Goal: Entertainment & Leisure: Consume media (video, audio)

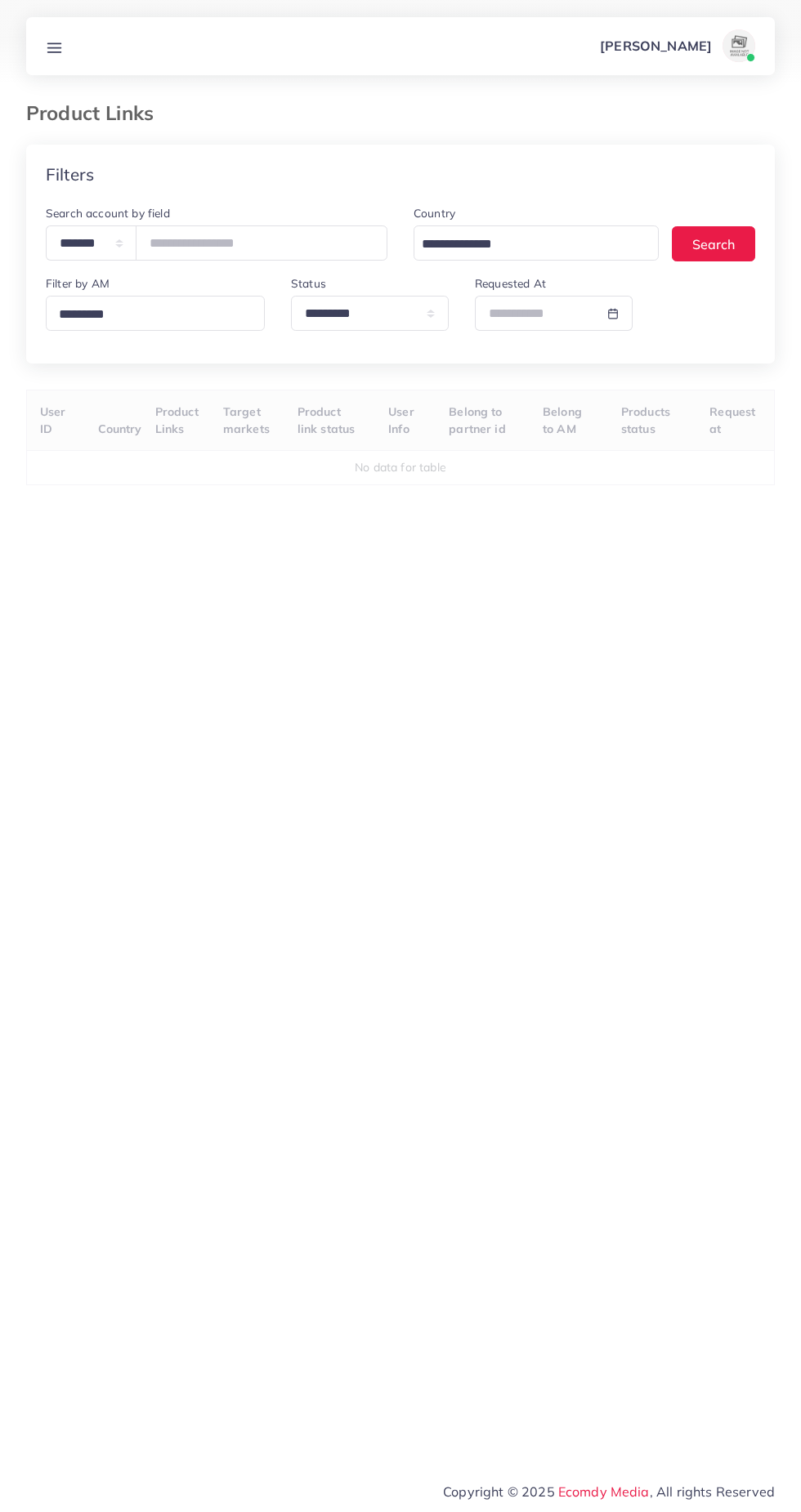
select select "*********"
select select
select select "*********"
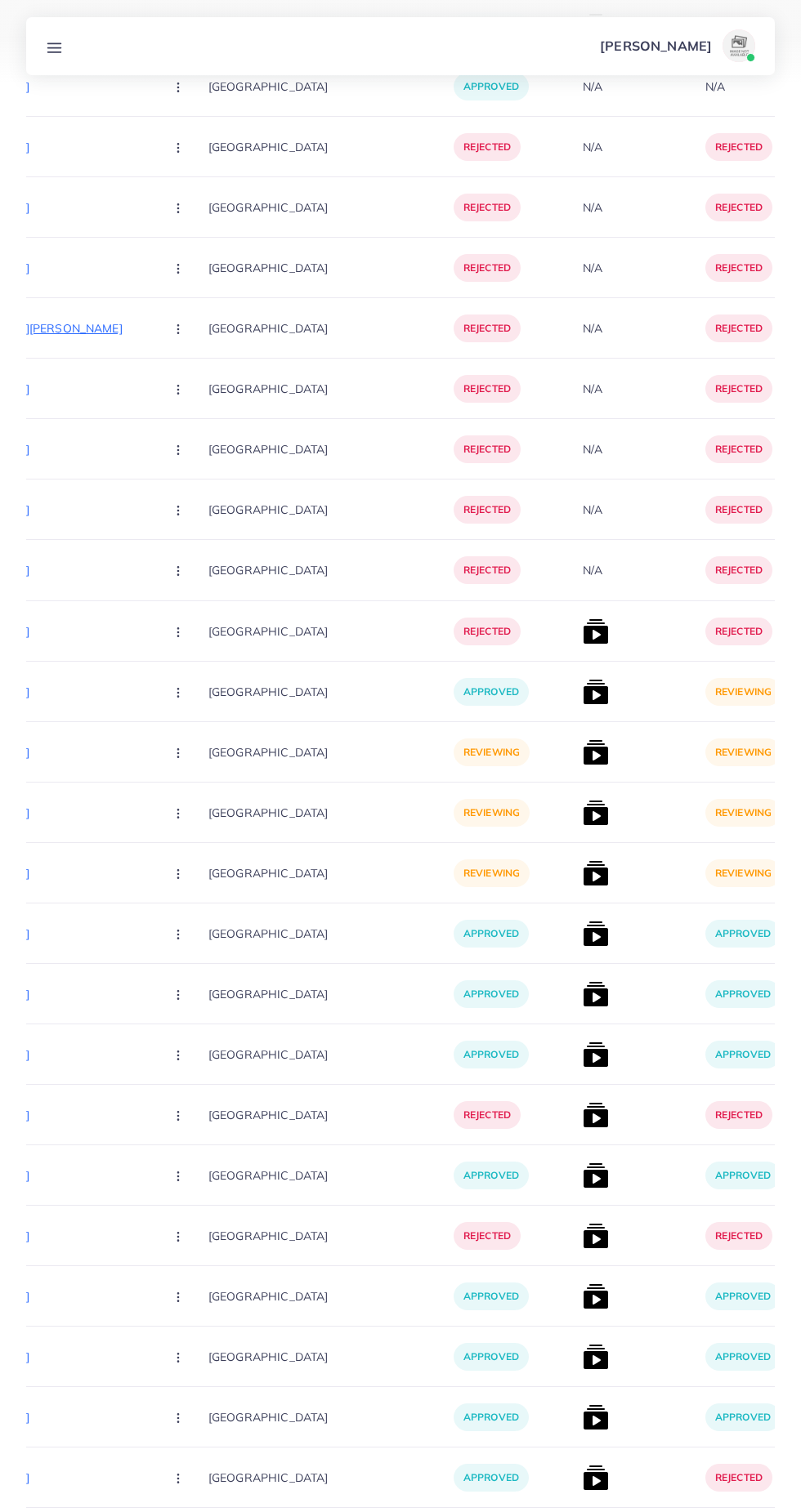
scroll to position [0, 341]
click at [582, 702] on img at bounding box center [595, 692] width 27 height 27
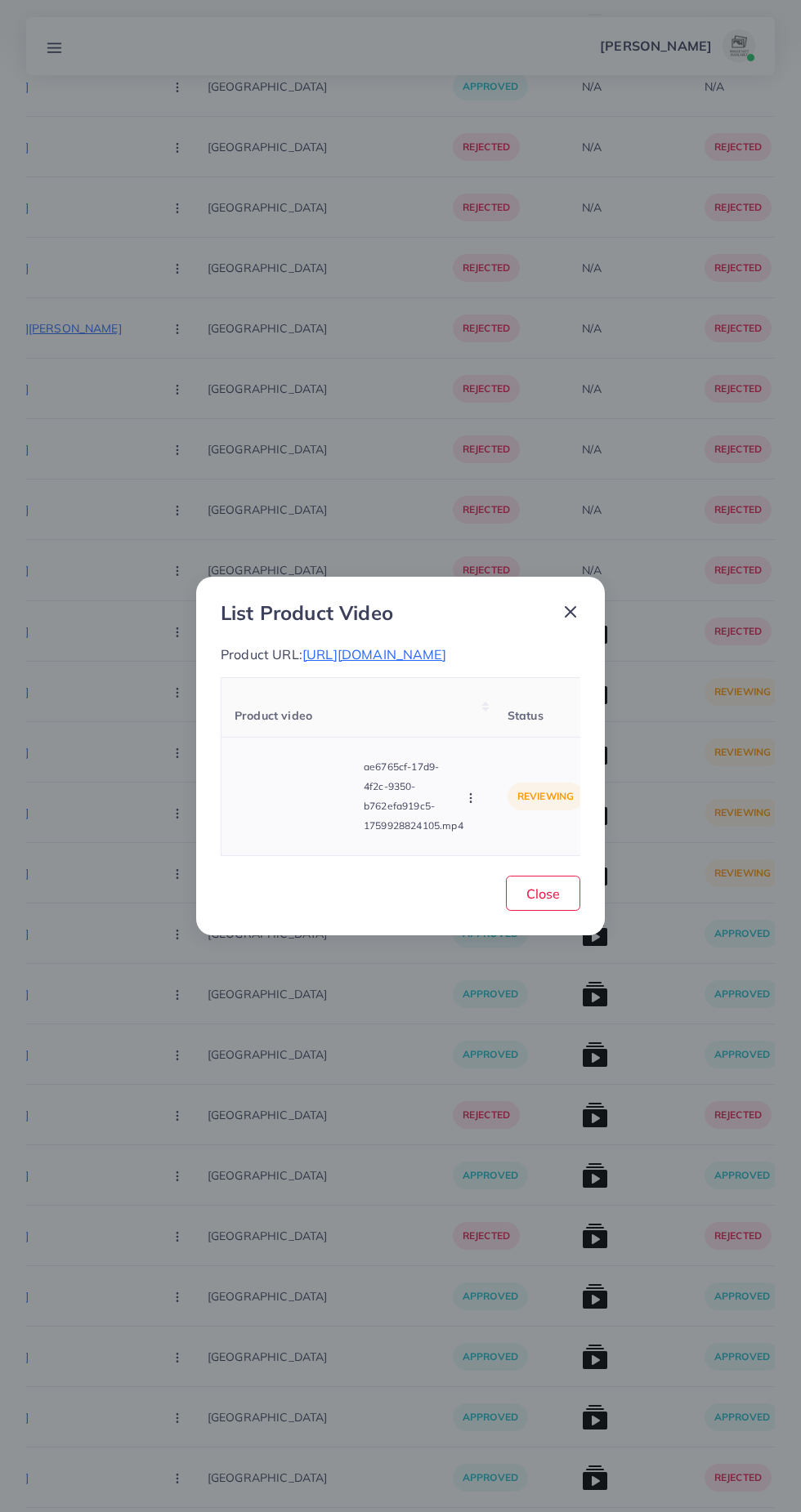
click at [315, 793] on video at bounding box center [295, 797] width 122 height 74
click at [304, 787] on div at bounding box center [295, 797] width 122 height 74
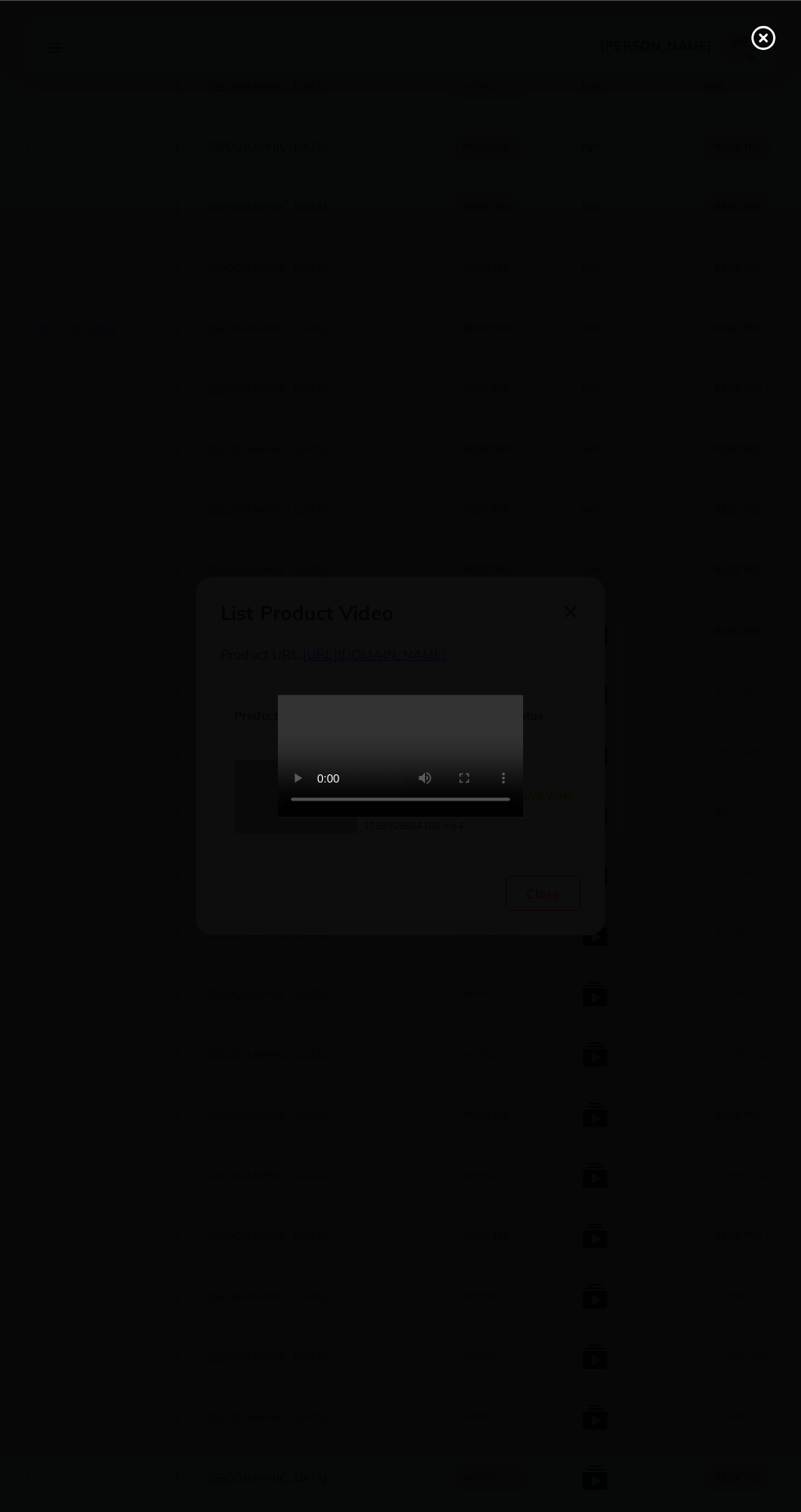
click at [763, 37] on line at bounding box center [763, 37] width 7 height 7
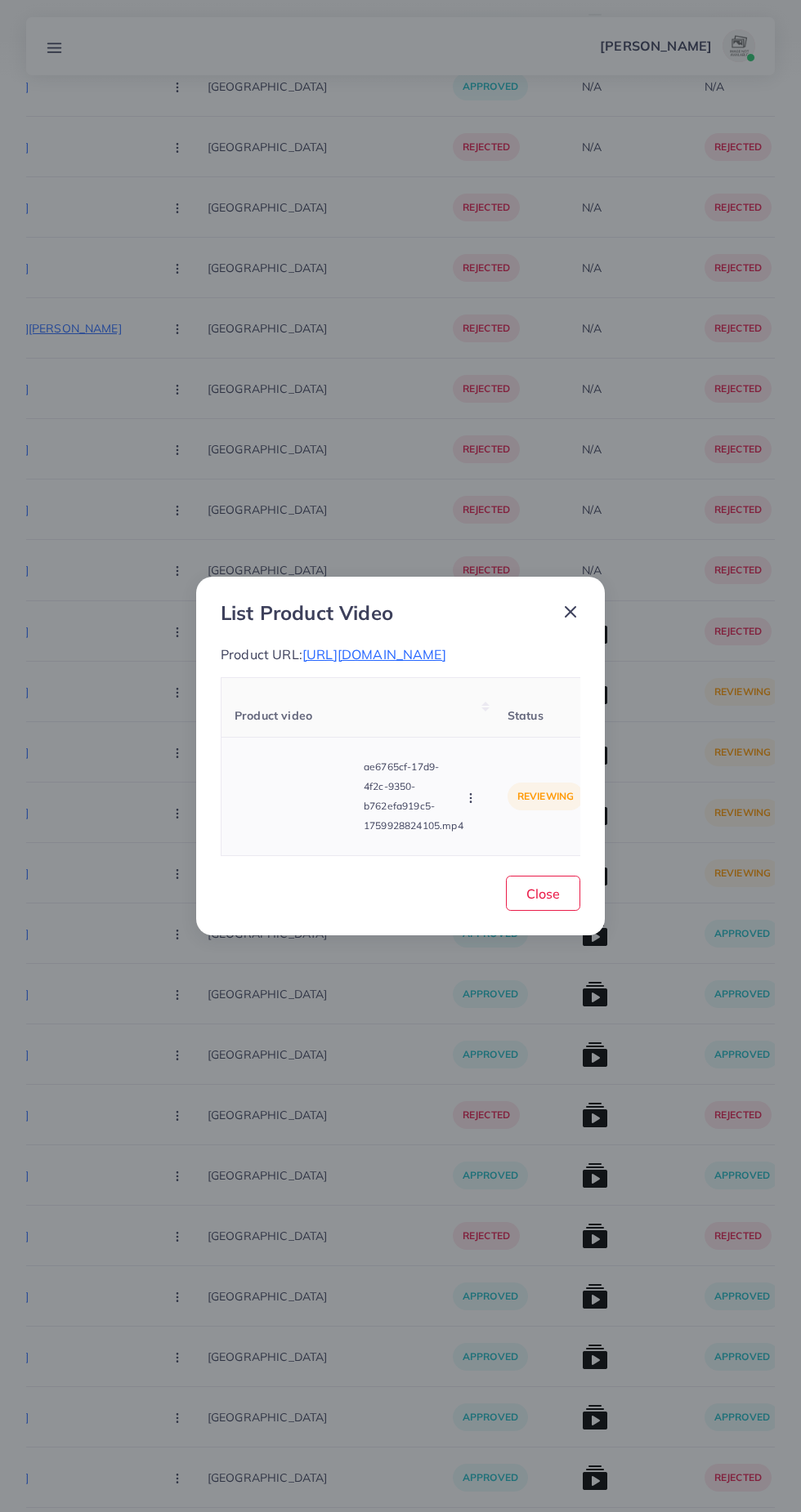
click at [553, 857] on td "reviewing" at bounding box center [546, 797] width 102 height 119
click at [545, 900] on span "Close" at bounding box center [543, 894] width 33 height 16
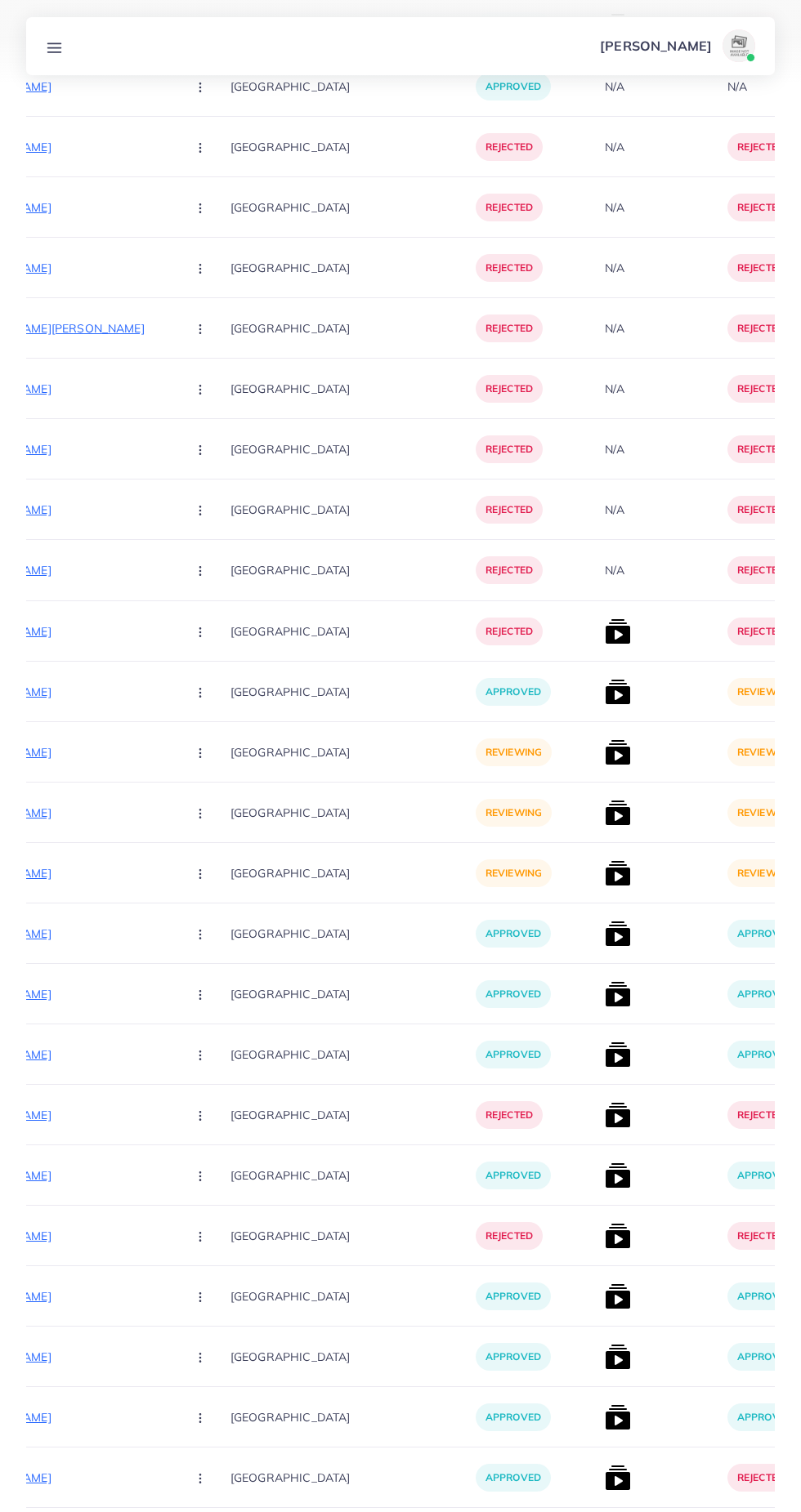
scroll to position [0, 345]
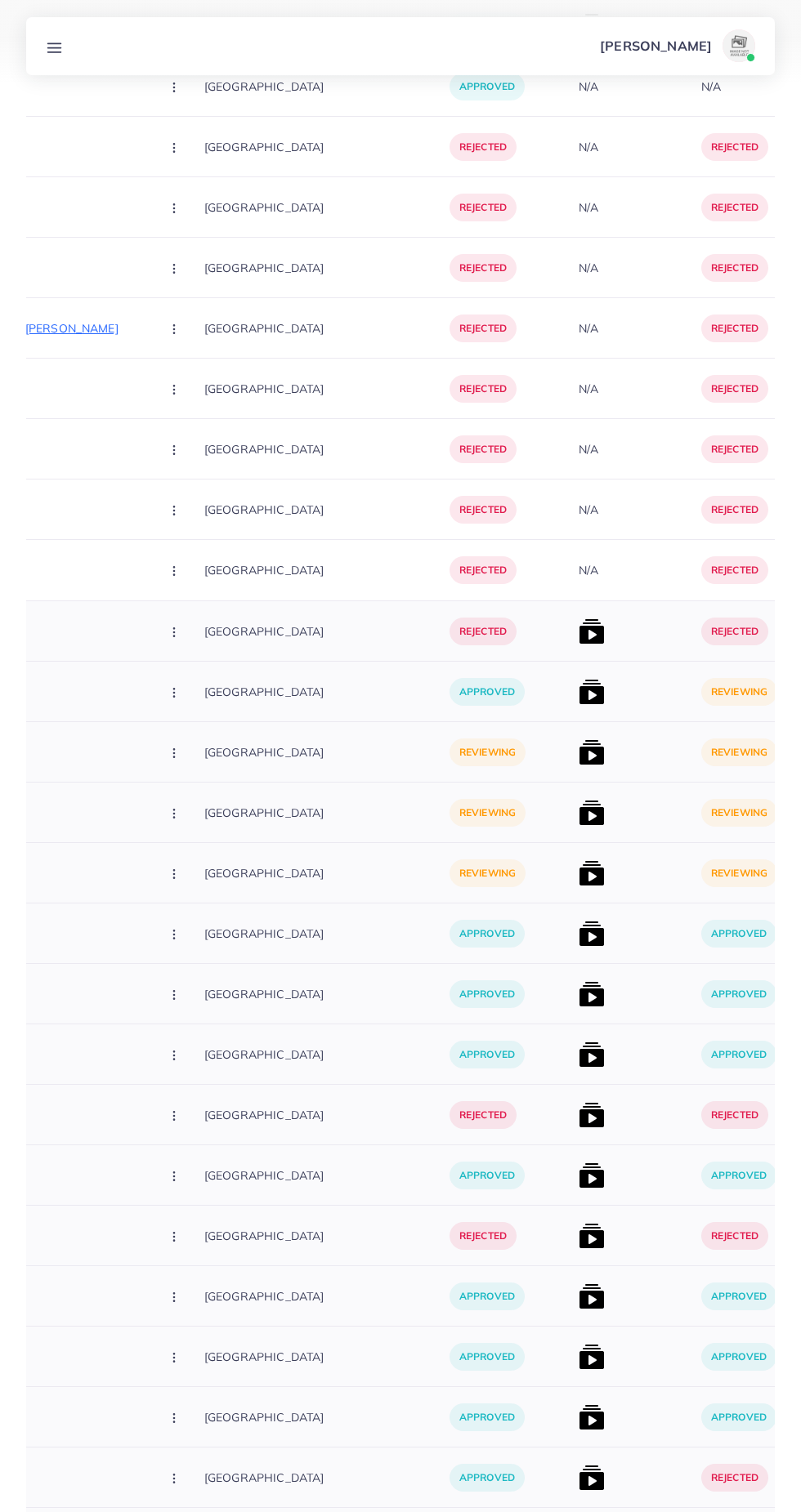
click at [579, 752] on img at bounding box center [592, 752] width 27 height 27
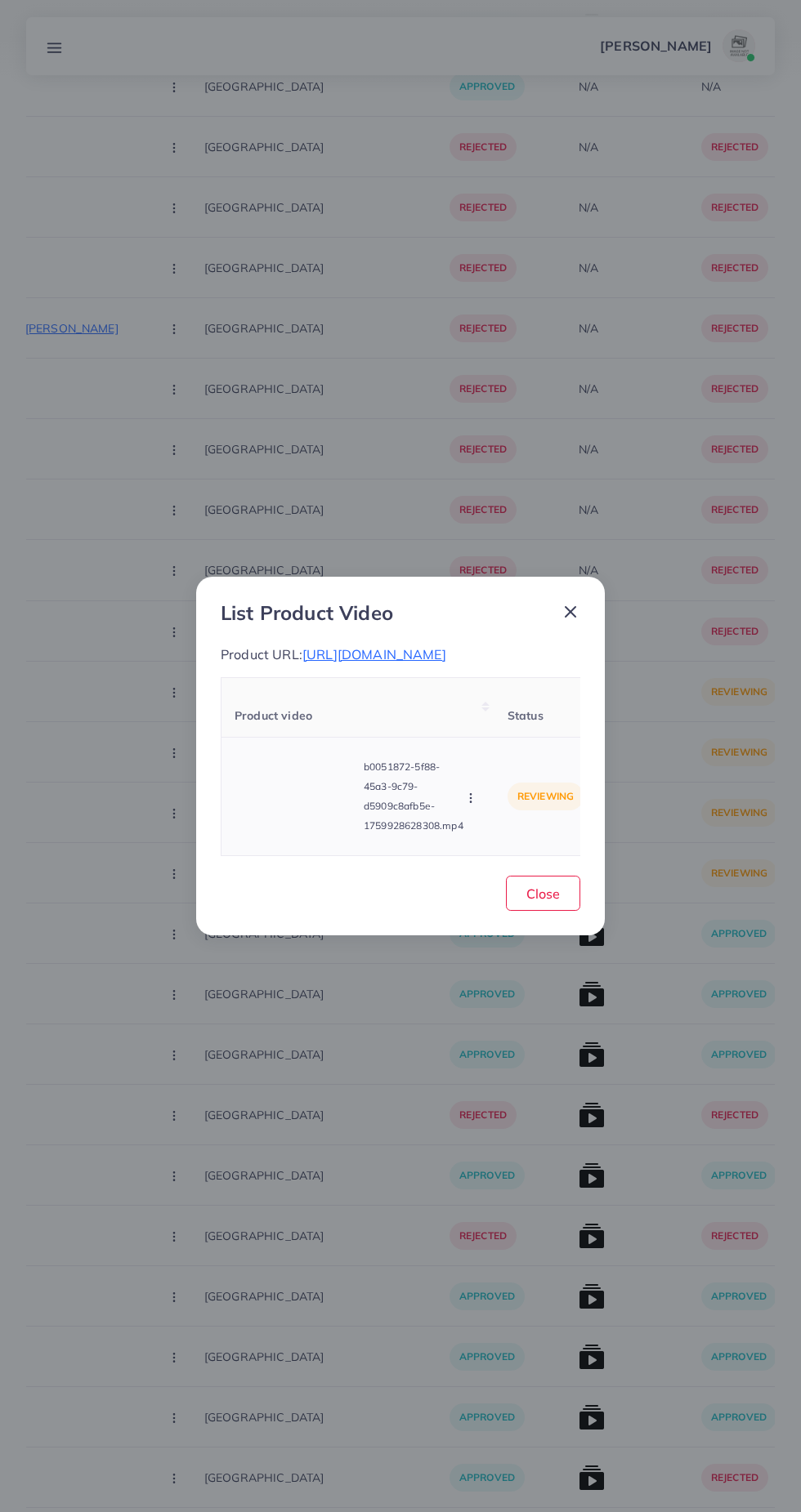
click at [319, 799] on video at bounding box center [295, 797] width 122 height 74
click at [296, 806] on icon at bounding box center [296, 797] width 27 height 27
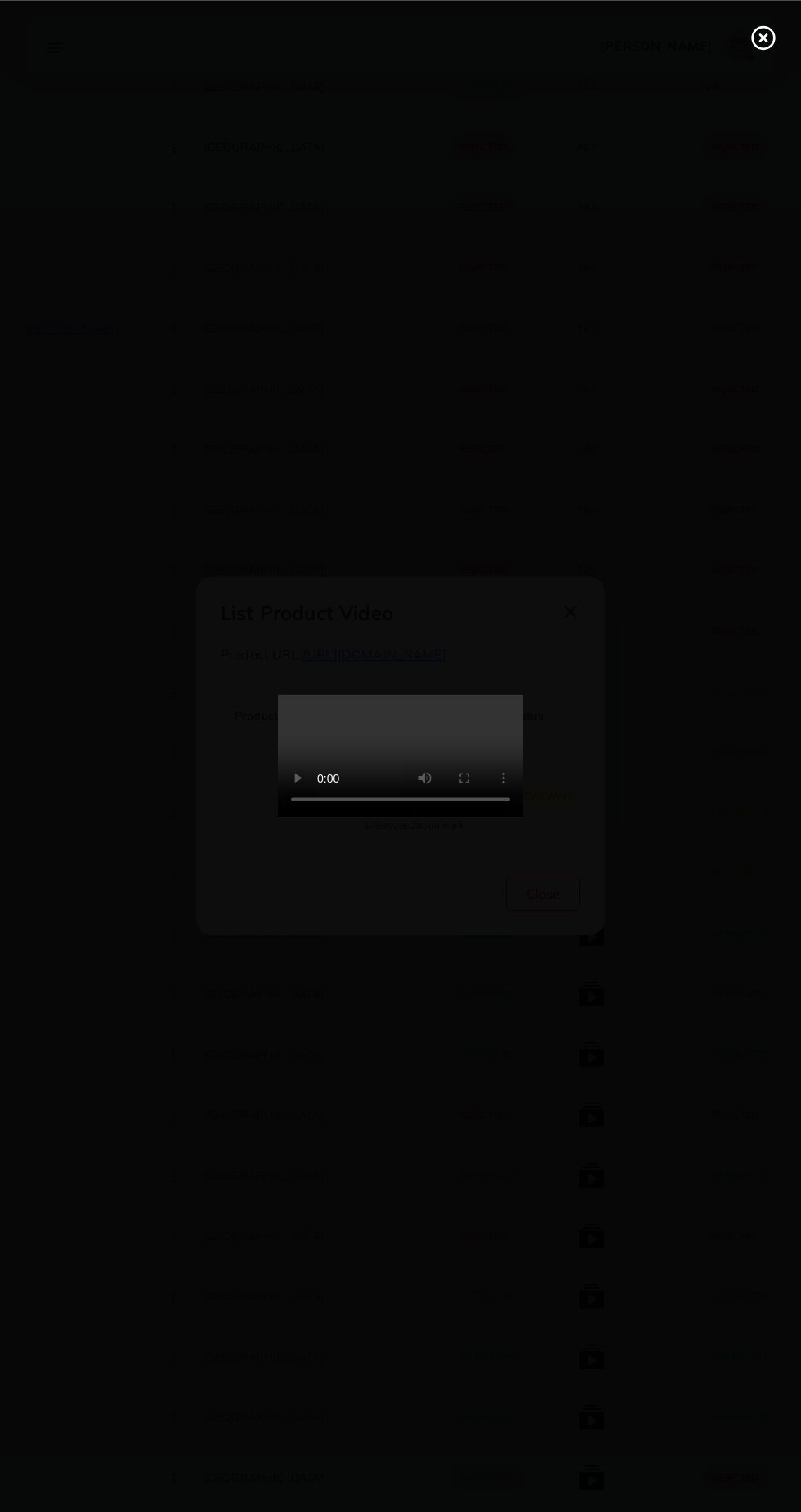
click at [755, 79] on div at bounding box center [400, 756] width 801 height 1512
click at [763, 37] on line at bounding box center [763, 37] width 7 height 7
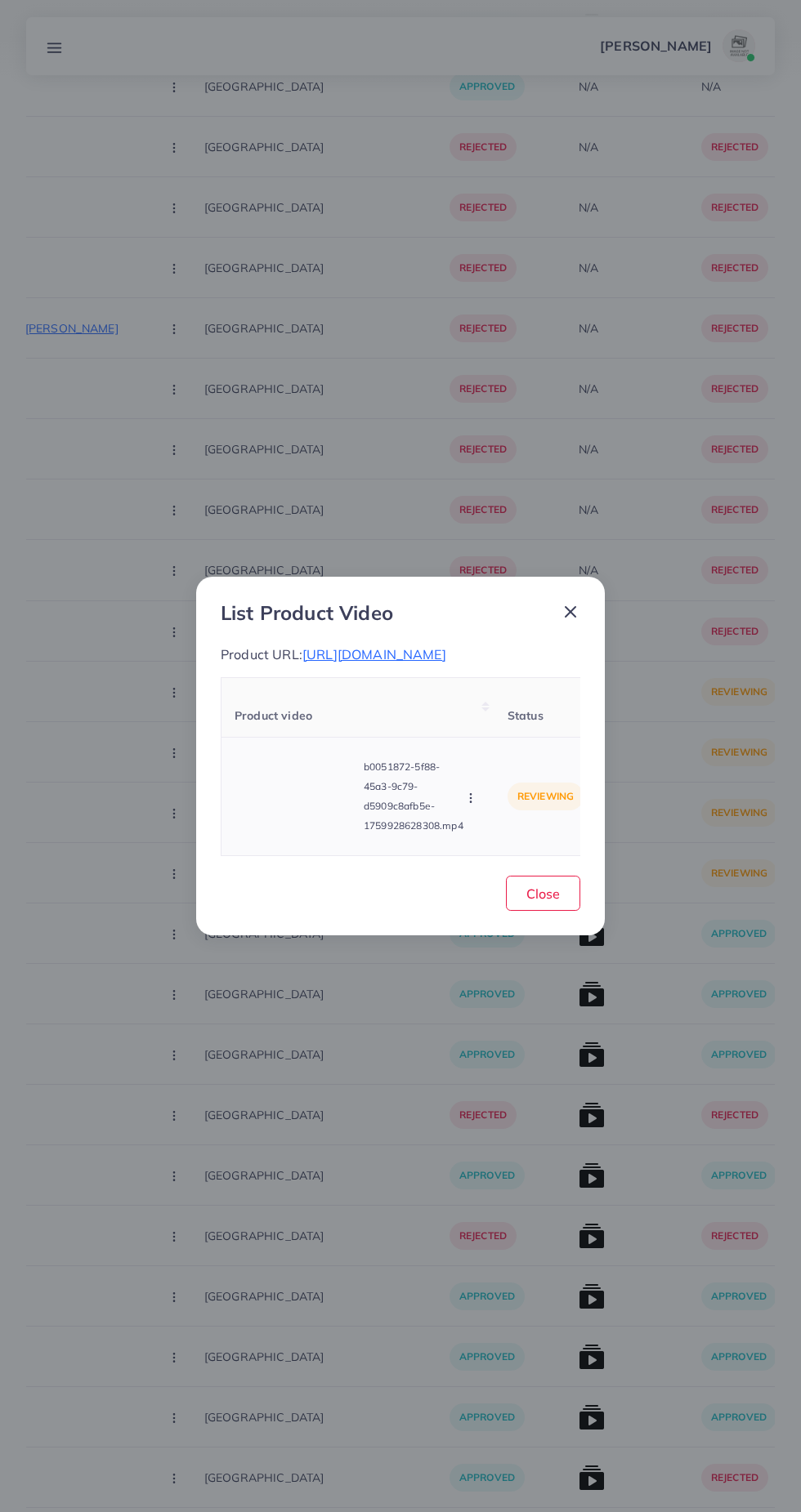
click at [288, 802] on video at bounding box center [295, 797] width 122 height 74
click at [296, 806] on icon at bounding box center [296, 797] width 27 height 27
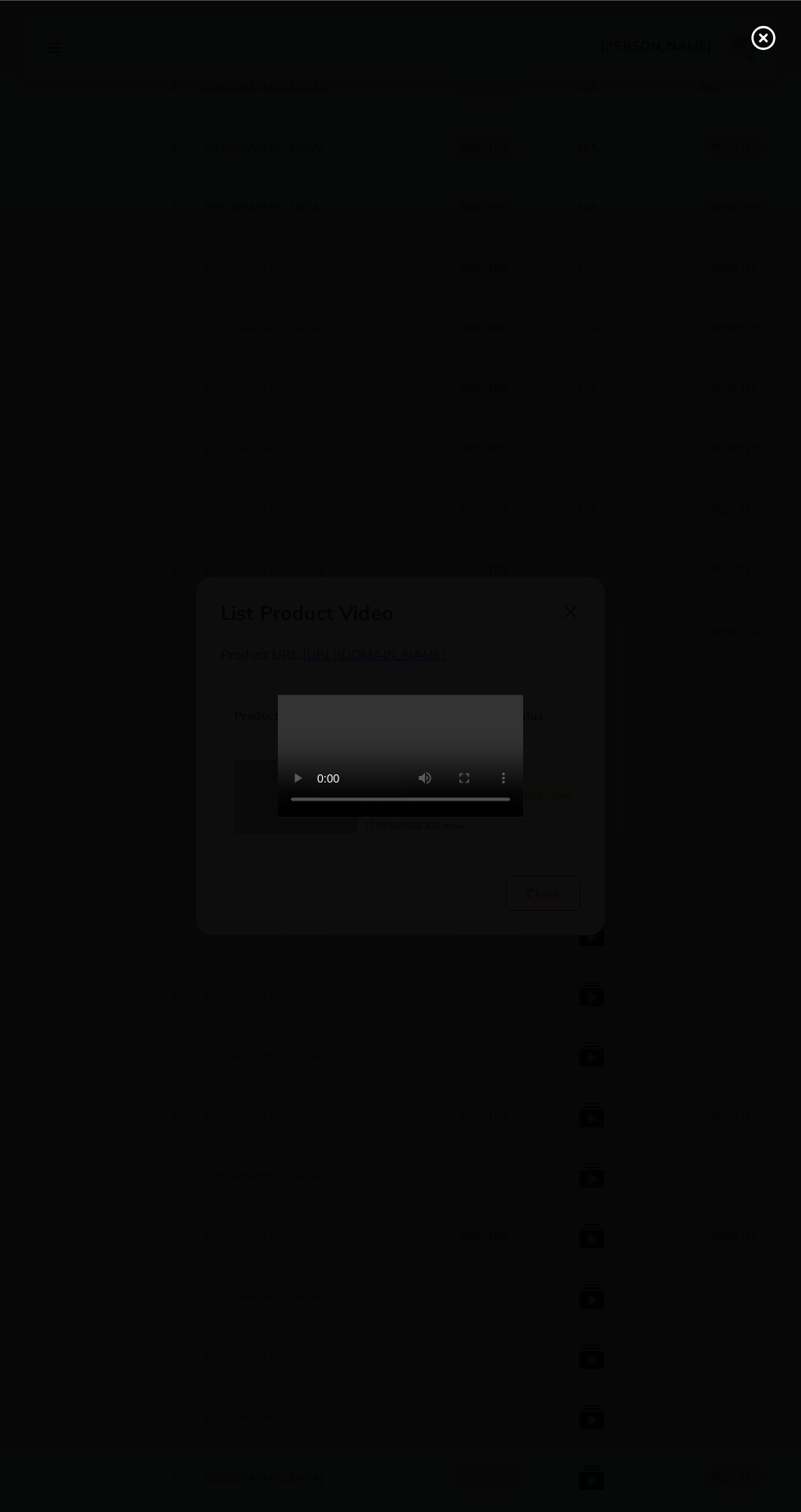
click at [20, 150] on div at bounding box center [400, 756] width 801 height 1512
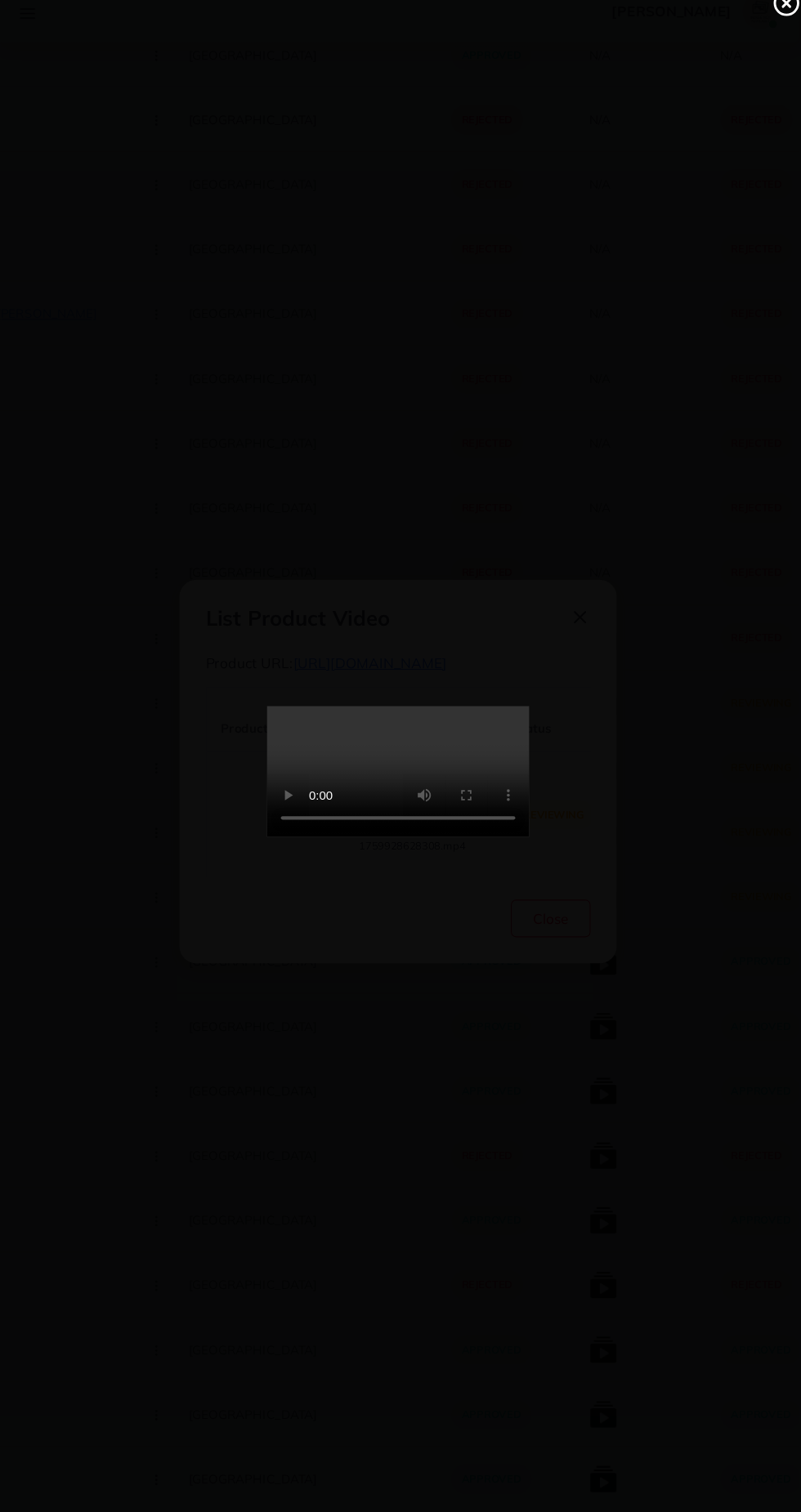
scroll to position [609, 0]
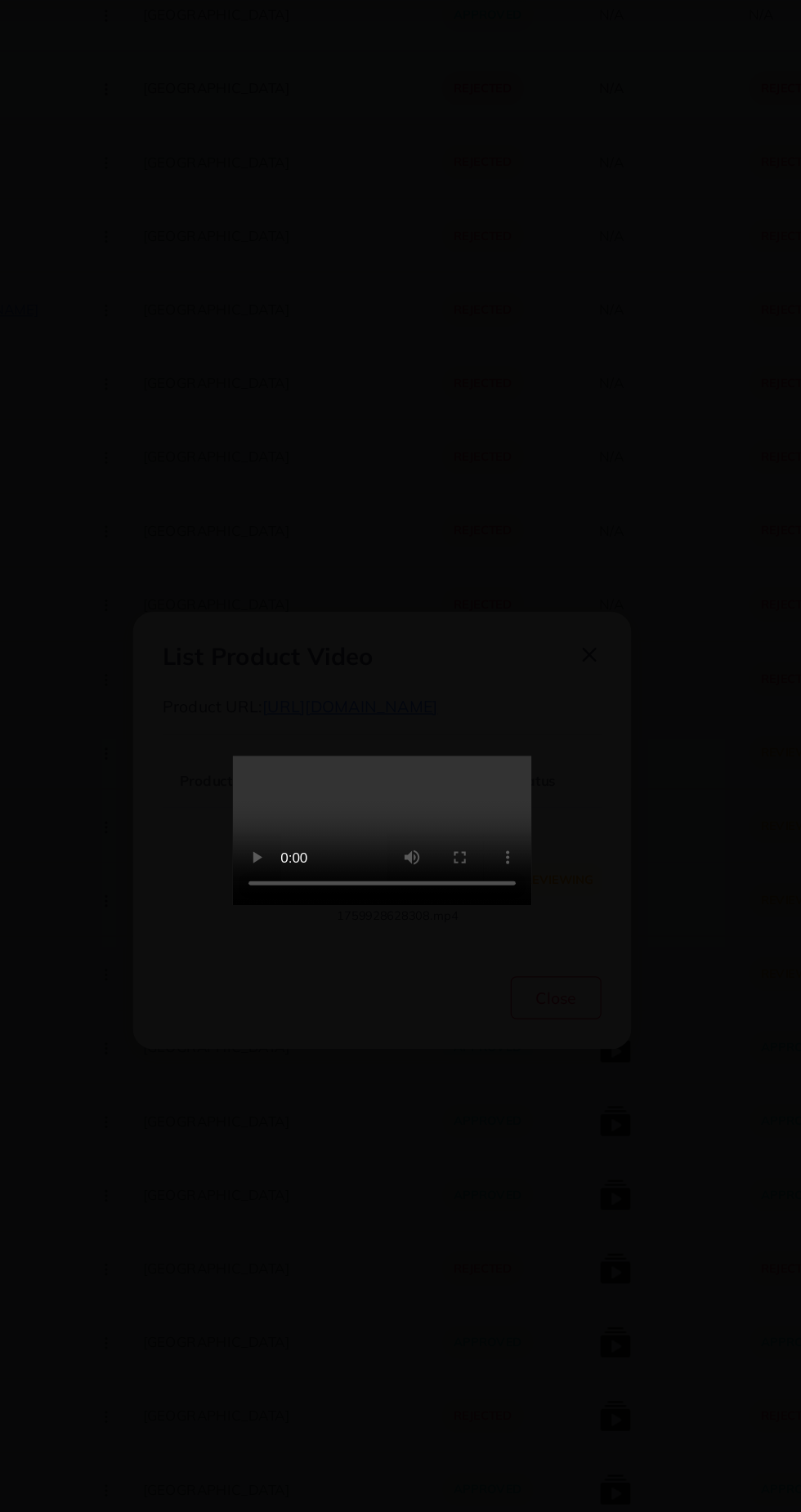
click at [523, 818] on video at bounding box center [400, 756] width 245 height 122
